Goal: Task Accomplishment & Management: Use online tool/utility

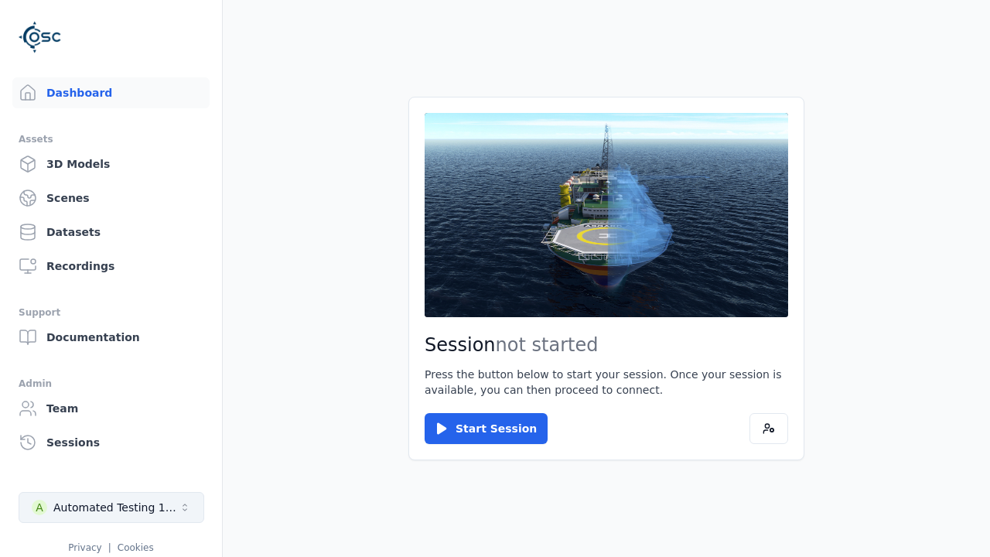
click at [111, 507] on div "Automated Testing 1 - Playwright" at bounding box center [115, 506] width 125 height 15
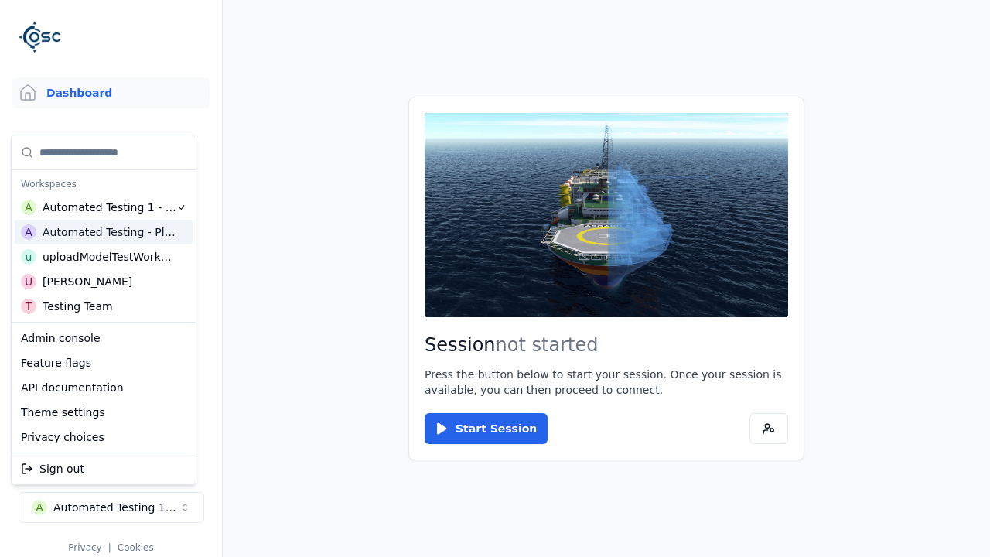
click at [100, 227] on div "Automated Testing - Playwright" at bounding box center [110, 231] width 134 height 15
click at [280, 267] on html "Support Dashboard Assets 3D Models Scenes Datasets Recordings Support Documenta…" at bounding box center [495, 278] width 990 height 557
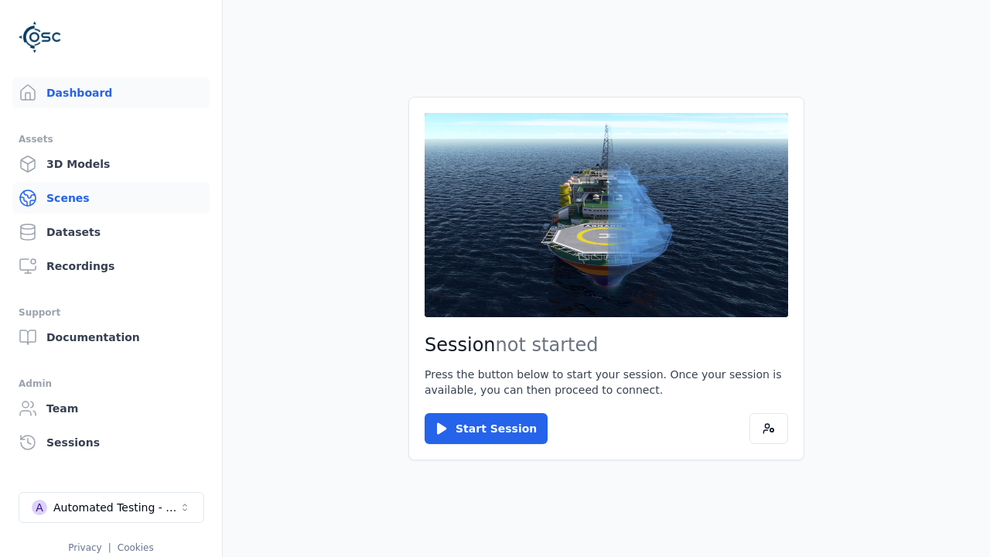
click at [77, 207] on link "Scenes" at bounding box center [110, 197] width 197 height 31
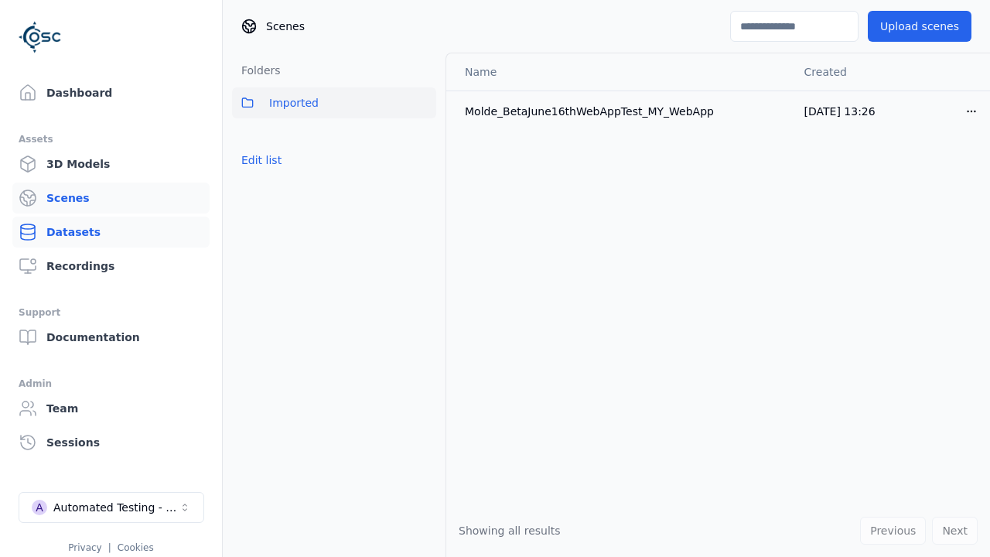
click at [85, 234] on link "Datasets" at bounding box center [110, 231] width 197 height 31
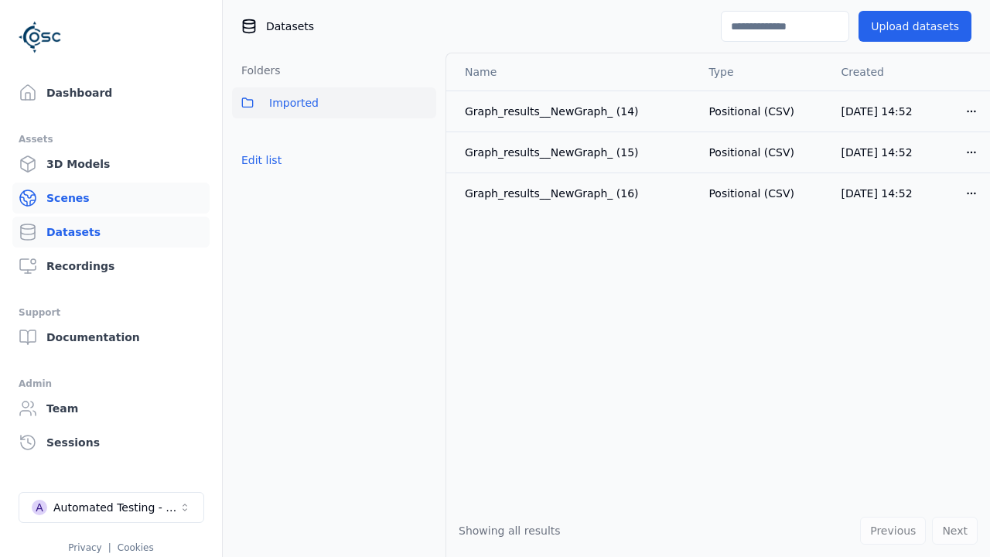
click at [75, 201] on link "Scenes" at bounding box center [110, 197] width 197 height 31
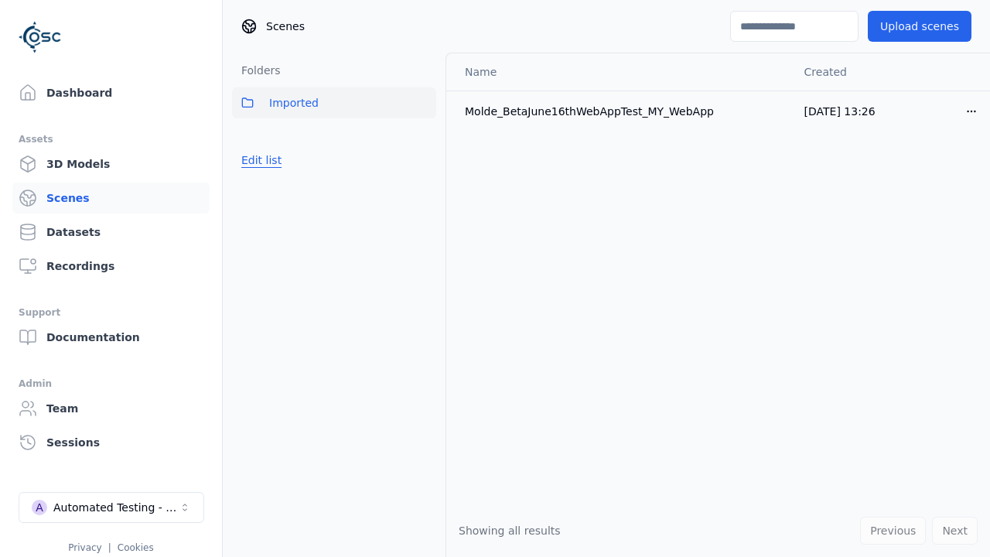
click at [258, 159] on button "Edit list" at bounding box center [261, 160] width 59 height 28
click at [281, 162] on link "Create folder" at bounding box center [276, 159] width 71 height 15
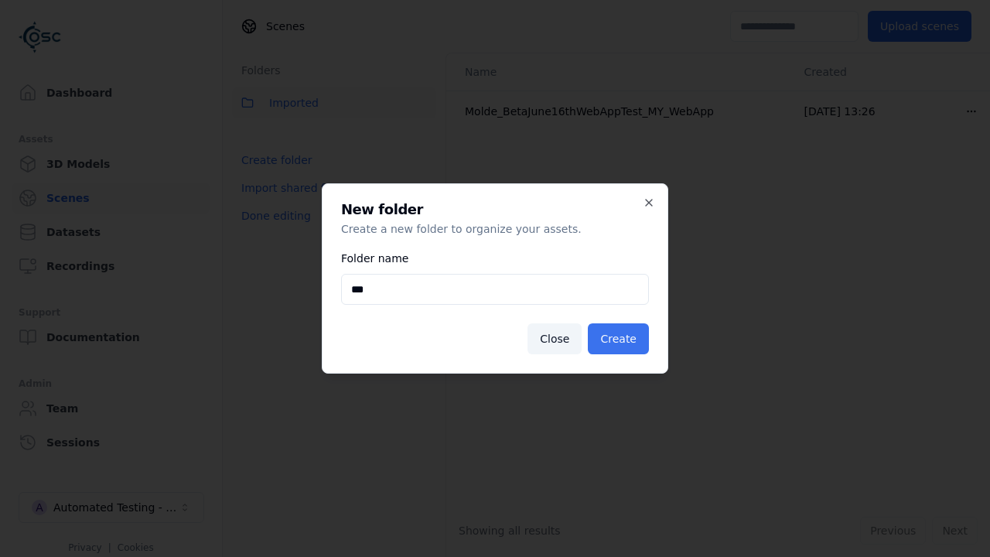
type input "***"
click at [636, 348] on button "Create" at bounding box center [618, 338] width 61 height 31
